Goal: Task Accomplishment & Management: Manage account settings

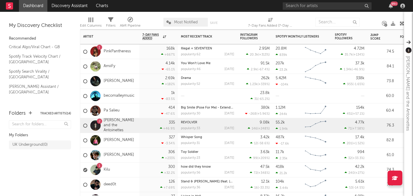
click at [132, 166] on div "1 Kilu" at bounding box center [109, 170] width 59 height 15
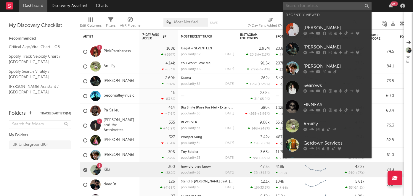
click at [292, 7] on input "text" at bounding box center [327, 5] width 89 height 7
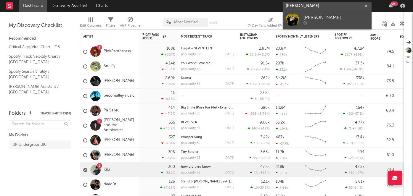
type input "[PERSON_NAME]"
click at [327, 17] on div "[PERSON_NAME]" at bounding box center [336, 17] width 65 height 7
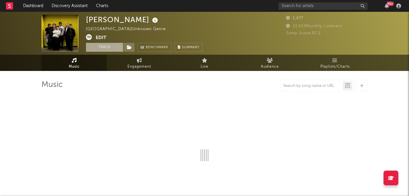
select select "1w"
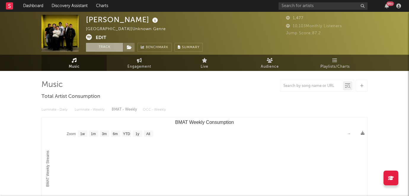
click at [118, 49] on button "Track" at bounding box center [104, 47] width 37 height 9
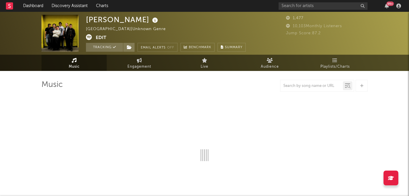
select select "1w"
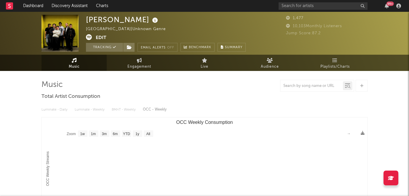
click at [99, 36] on button "Edit" at bounding box center [101, 37] width 11 height 7
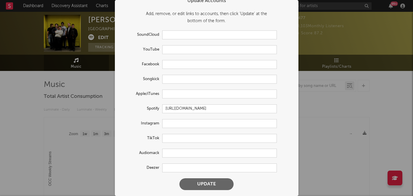
scroll to position [8, 0]
click at [191, 124] on input "text" at bounding box center [219, 124] width 115 height 9
paste input "[URL][DOMAIN_NAME]"
type input "[URL][DOMAIN_NAME]"
click at [178, 142] on input "text" at bounding box center [219, 138] width 115 height 9
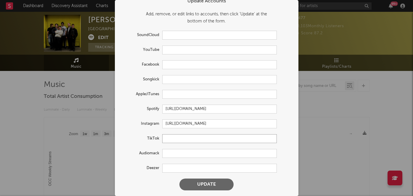
paste input "[URL][DOMAIN_NAME][DOMAIN_NAME][PERSON_NAME]"
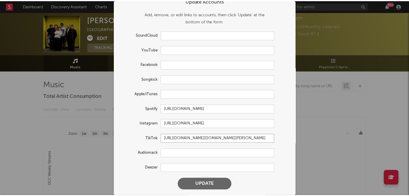
scroll to position [0, 0]
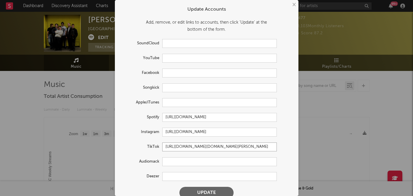
type input "[URL][DOMAIN_NAME][DOMAIN_NAME][PERSON_NAME]"
drag, startPoint x: 211, startPoint y: 193, endPoint x: 275, endPoint y: 168, distance: 68.8
click at [275, 168] on form "Update Accounts Add, remove, or edit links to accounts, then click 'Update' at …" at bounding box center [207, 102] width 178 height 199
click at [207, 191] on button "Update" at bounding box center [207, 193] width 54 height 12
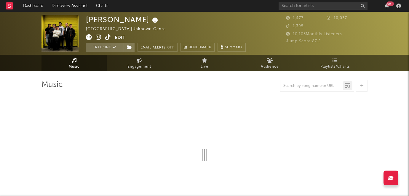
select select "1w"
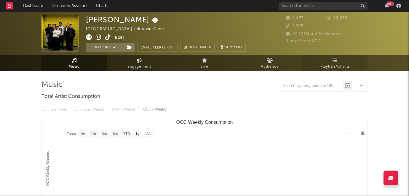
click at [353, 65] on link "Playlists/Charts" at bounding box center [334, 63] width 65 height 16
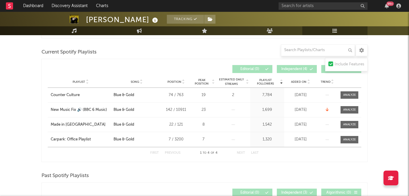
scroll to position [155, 0]
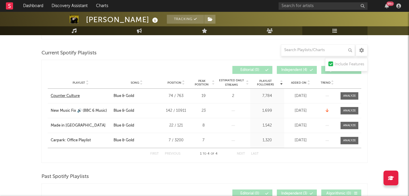
click at [73, 97] on div "Counter Culture" at bounding box center [65, 96] width 29 height 6
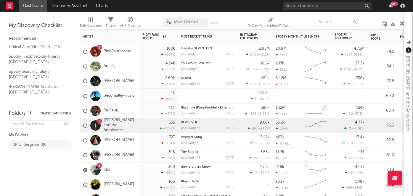
click at [128, 171] on div "1 Kilu" at bounding box center [109, 170] width 59 height 15
click at [140, 126] on div "335 +46.9 %" at bounding box center [159, 125] width 39 height 15
